Goal: Find contact information: Find contact information

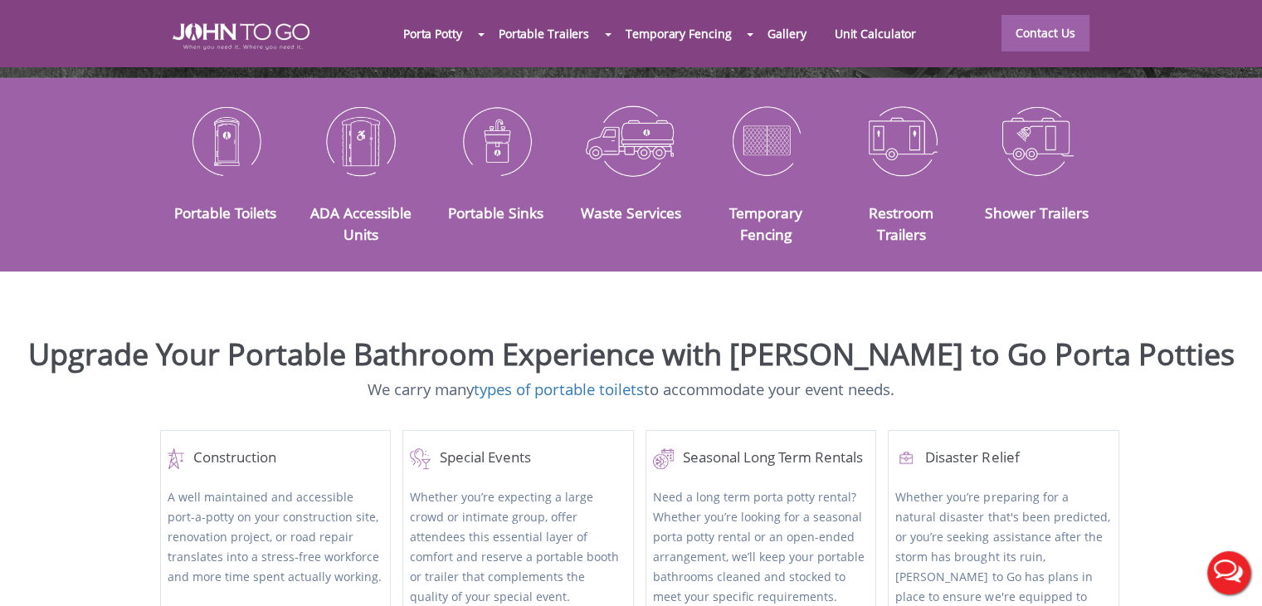
scroll to position [415, 0]
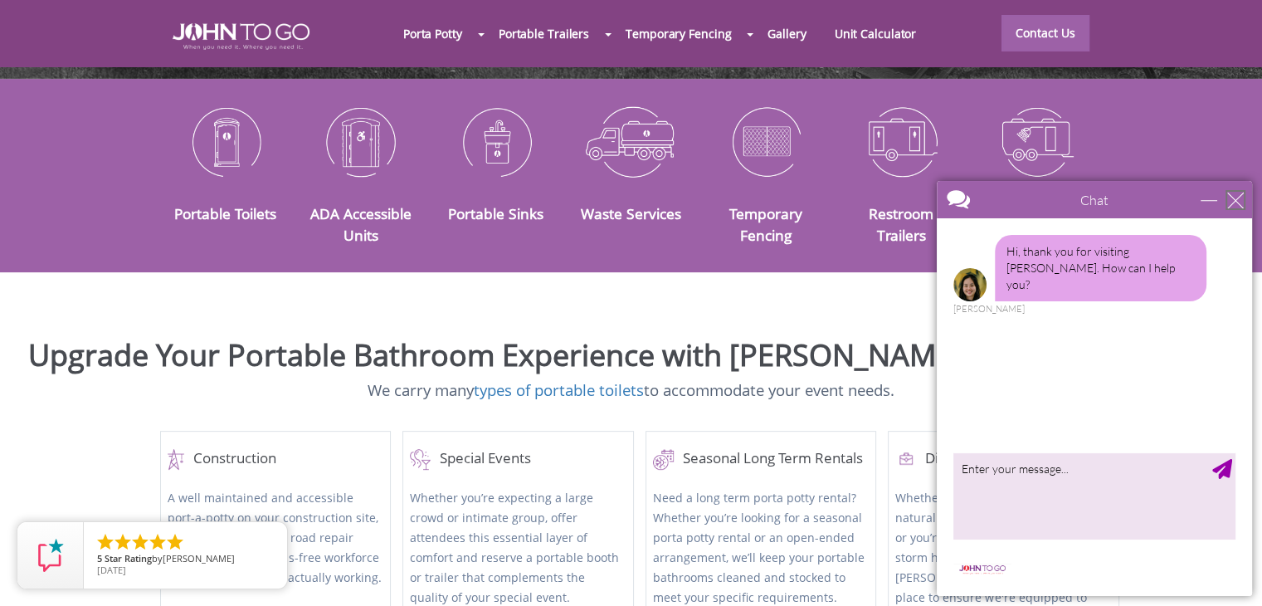
click at [1237, 198] on div "close" at bounding box center [1235, 200] width 17 height 17
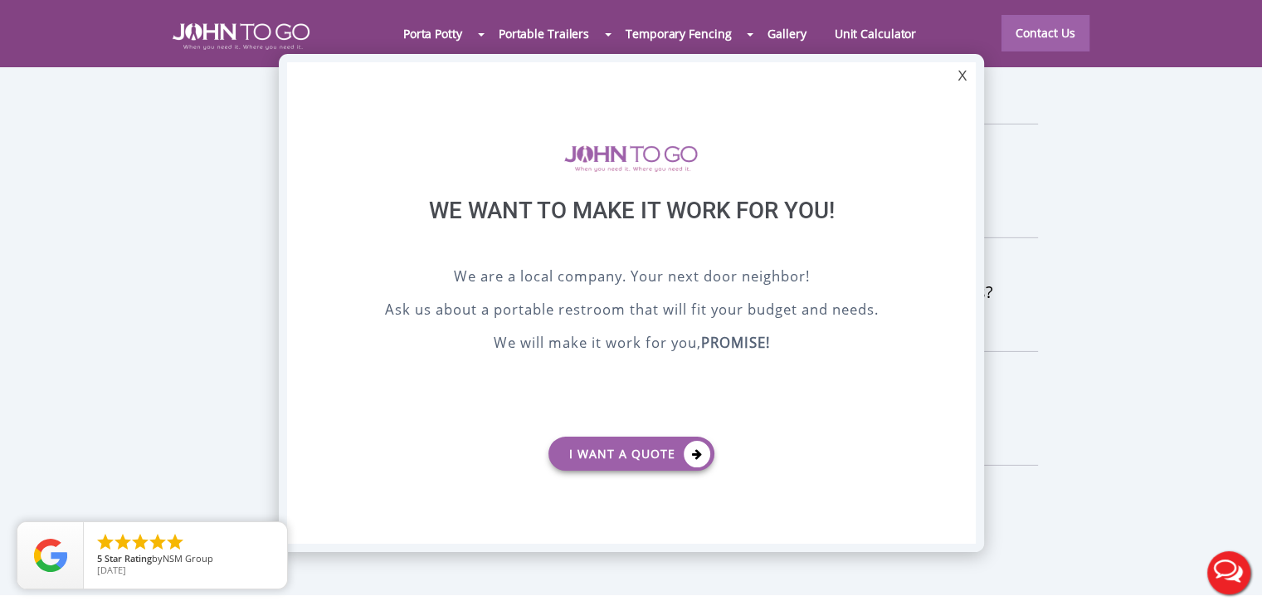
scroll to position [0, 0]
click at [958, 82] on div "X" at bounding box center [962, 76] width 26 height 28
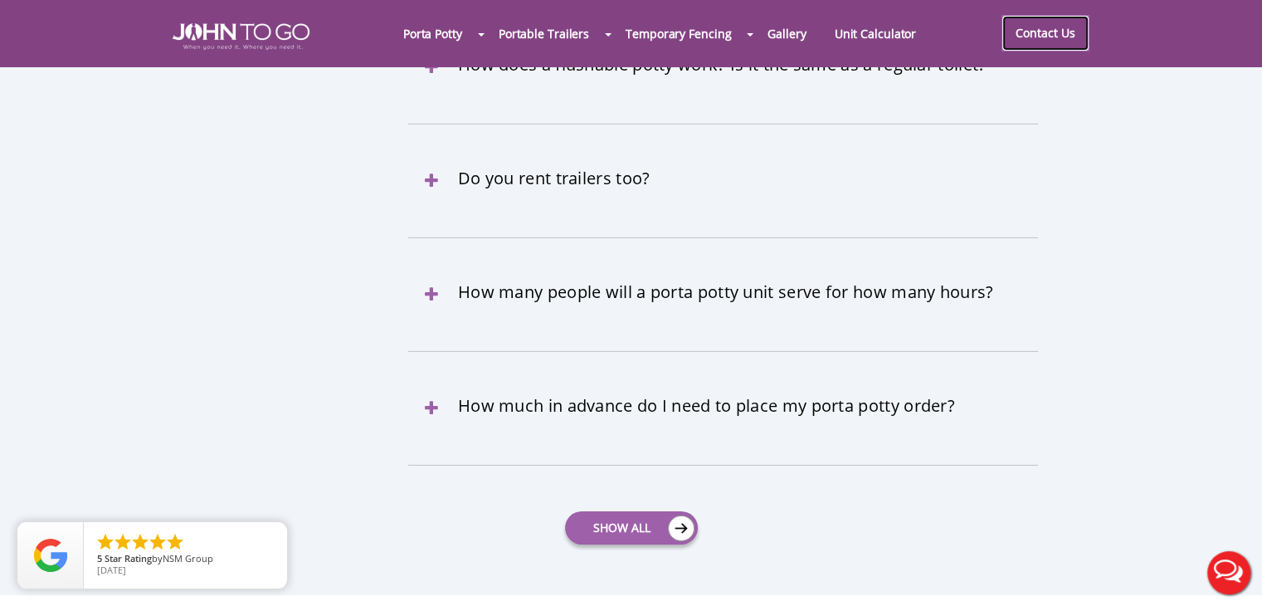
click at [1055, 32] on link "Contact Us" at bounding box center [1045, 33] width 88 height 37
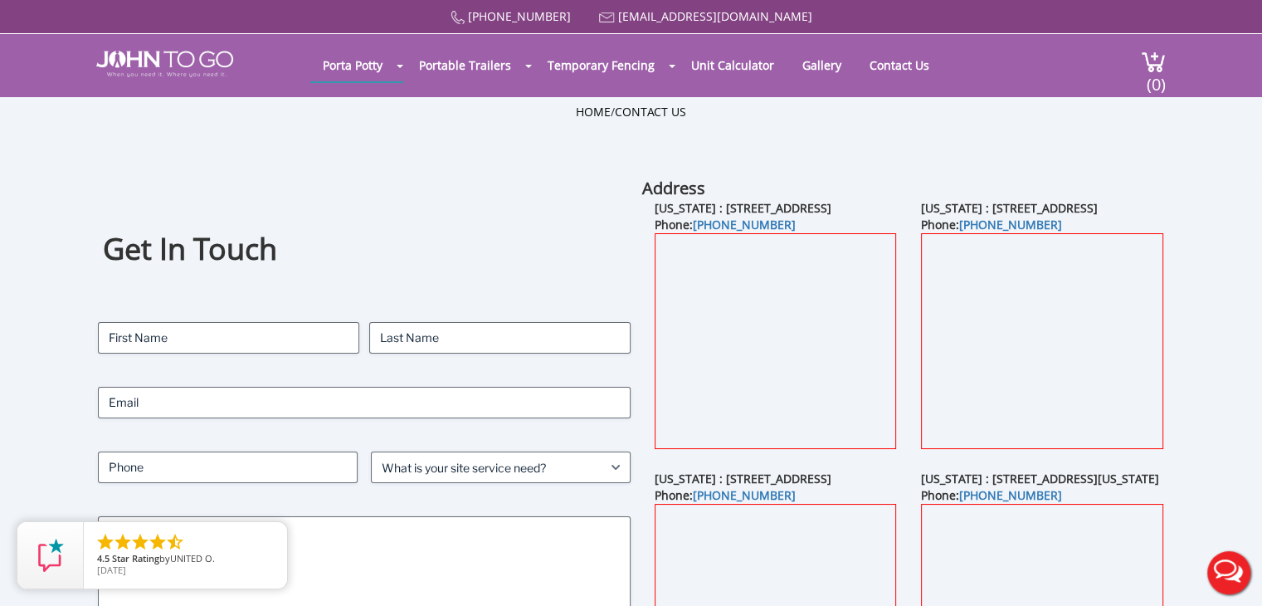
drag, startPoint x: 723, startPoint y: 208, endPoint x: 896, endPoint y: 223, distance: 174.0
click at [896, 223] on div "New Jersey : 21 Van Natta Drive, Ringwood, NJ 07456 Phone: (845) 712-4418" at bounding box center [775, 335] width 266 height 270
copy b "21 Van Natta Drive, Ringwood, NJ 07456"
click at [515, 173] on div "Home / Contact Us" at bounding box center [631, 137] width 1262 height 80
